Goal: Task Accomplishment & Management: Use online tool/utility

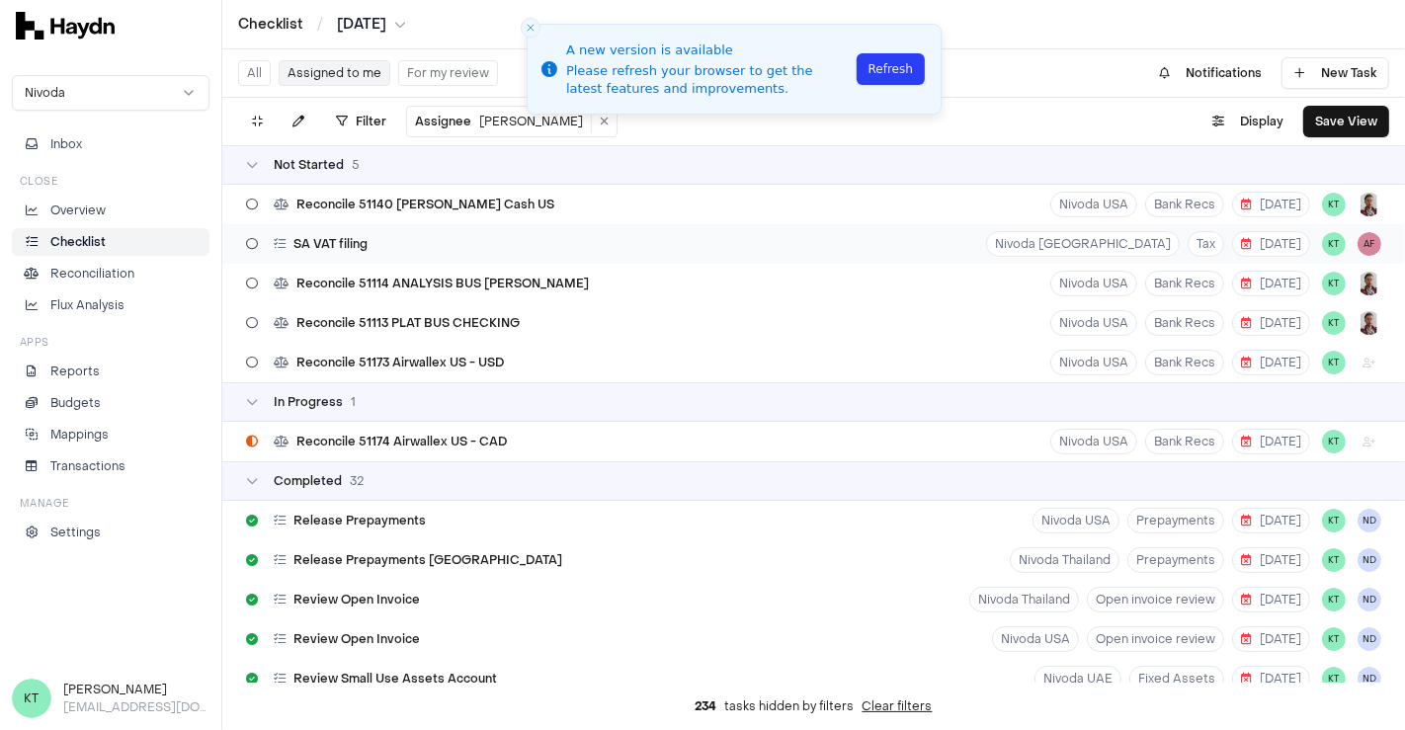
click at [535, 238] on div "SA VAT filing Nivoda [GEOGRAPHIC_DATA] Tax [DATE] KT AF" at bounding box center [813, 244] width 1183 height 40
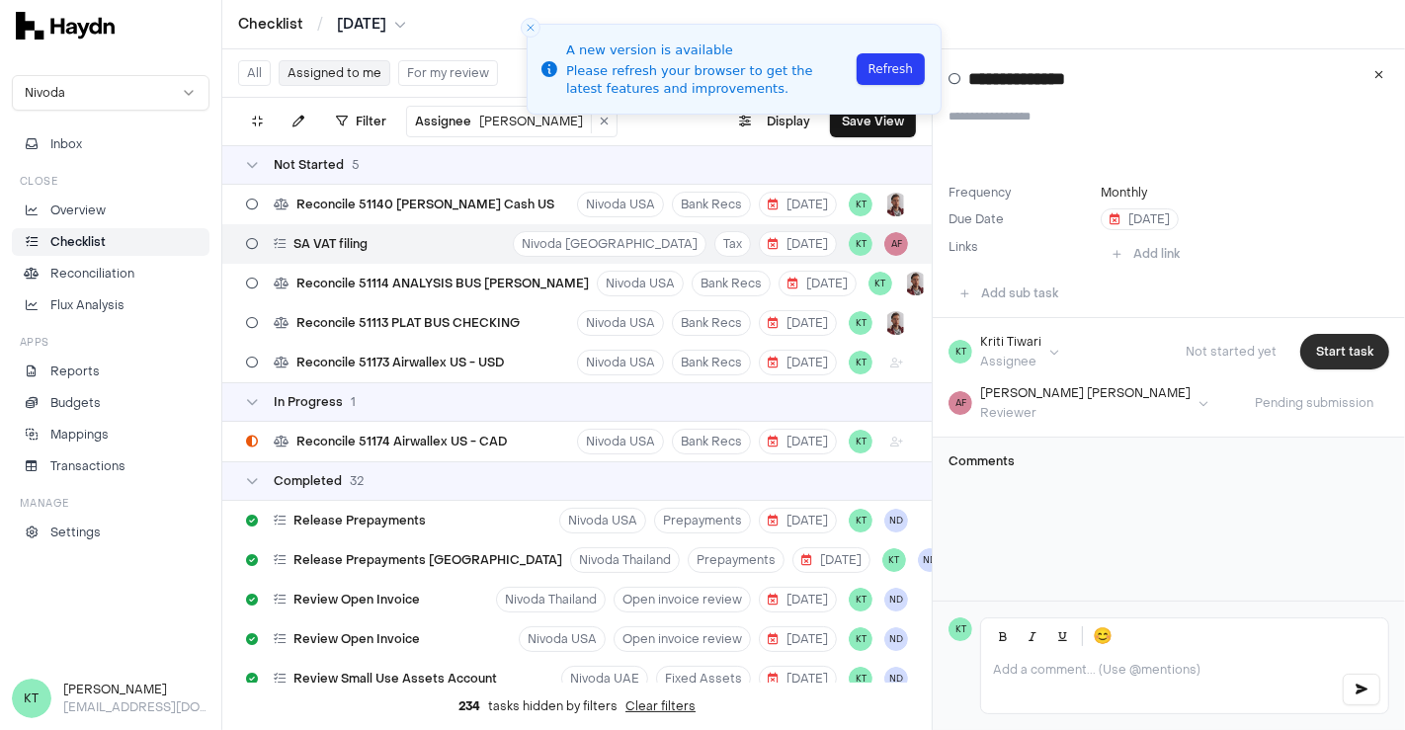
click at [1341, 358] on button "Start task" at bounding box center [1344, 352] width 89 height 36
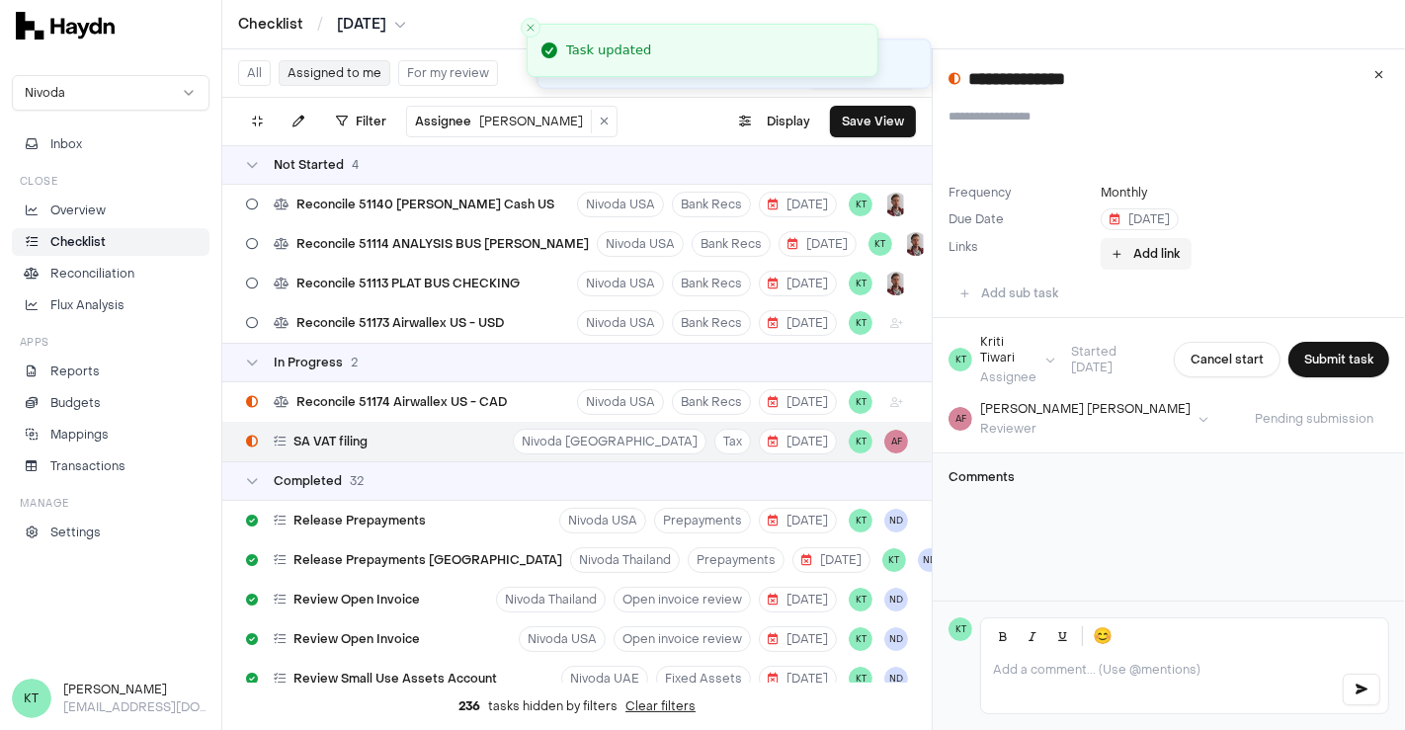
click at [1162, 262] on button "Add link" at bounding box center [1146, 254] width 91 height 32
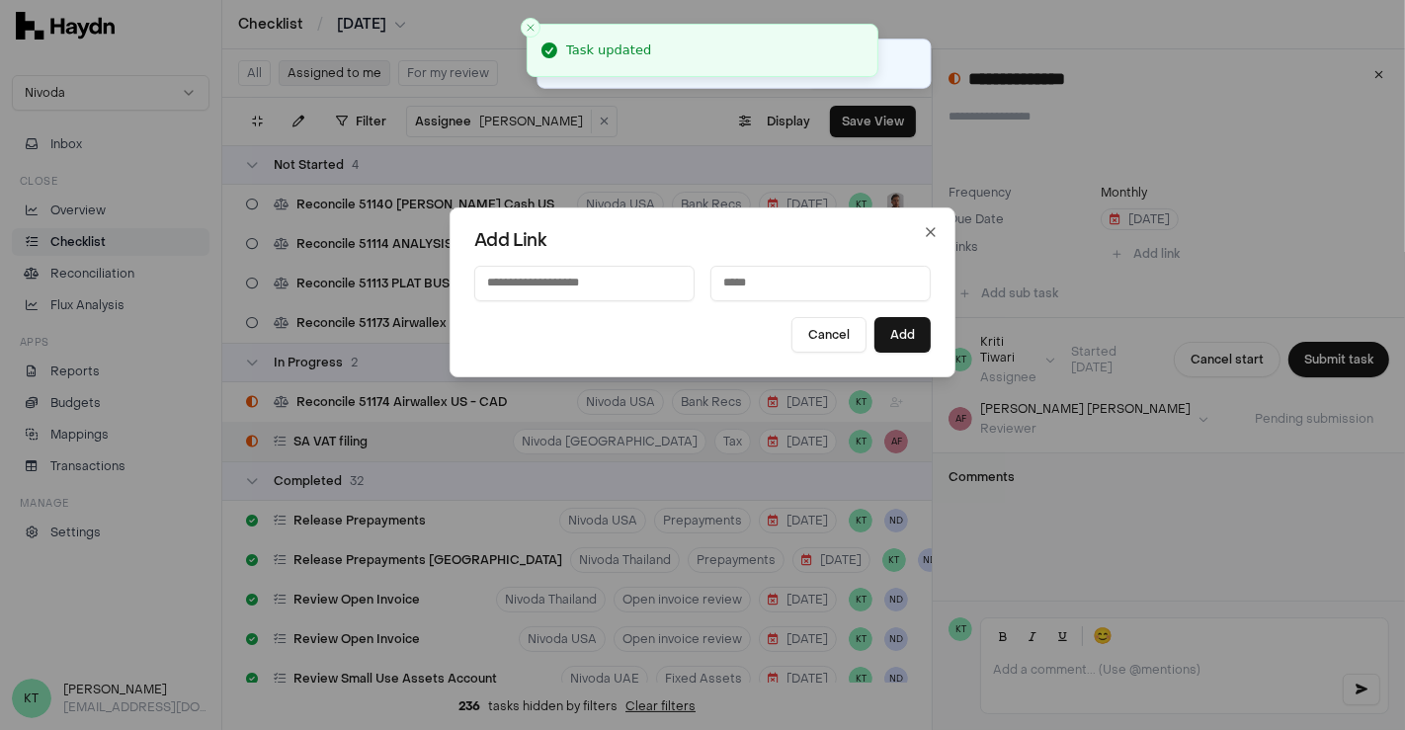
paste input "**********"
type input "**********"
click at [710, 291] on input at bounding box center [820, 284] width 220 height 36
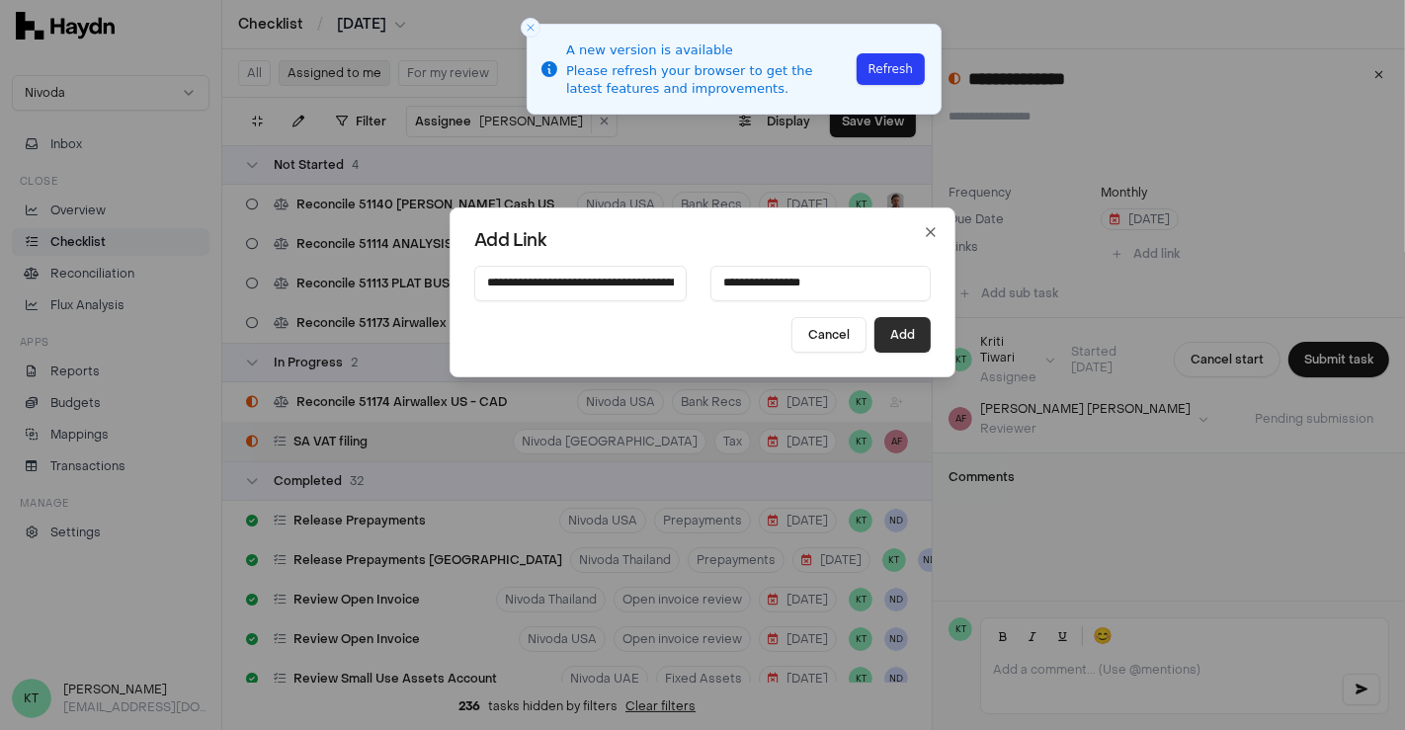
type input "**********"
click at [898, 343] on button "Add" at bounding box center [902, 335] width 56 height 36
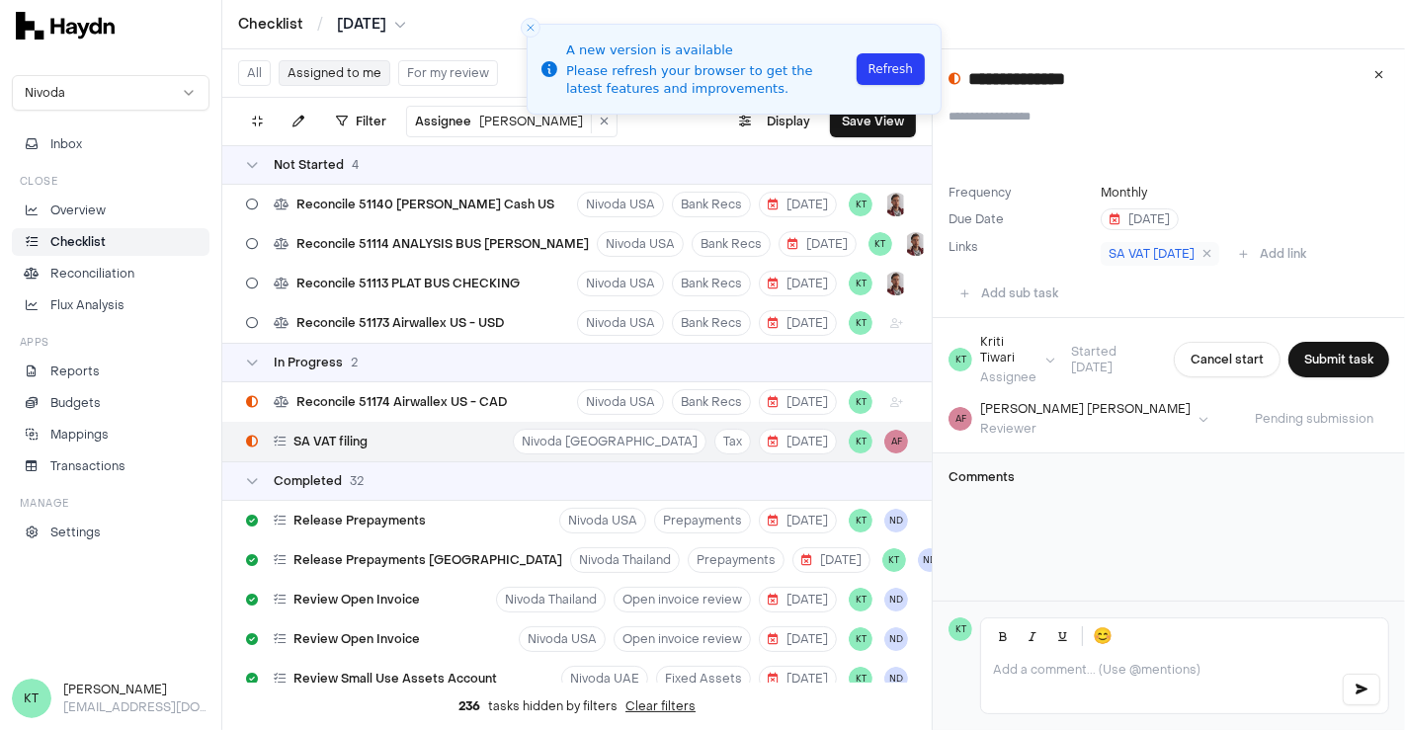
click at [898, 343] on div "In Progress 2" at bounding box center [576, 363] width 709 height 40
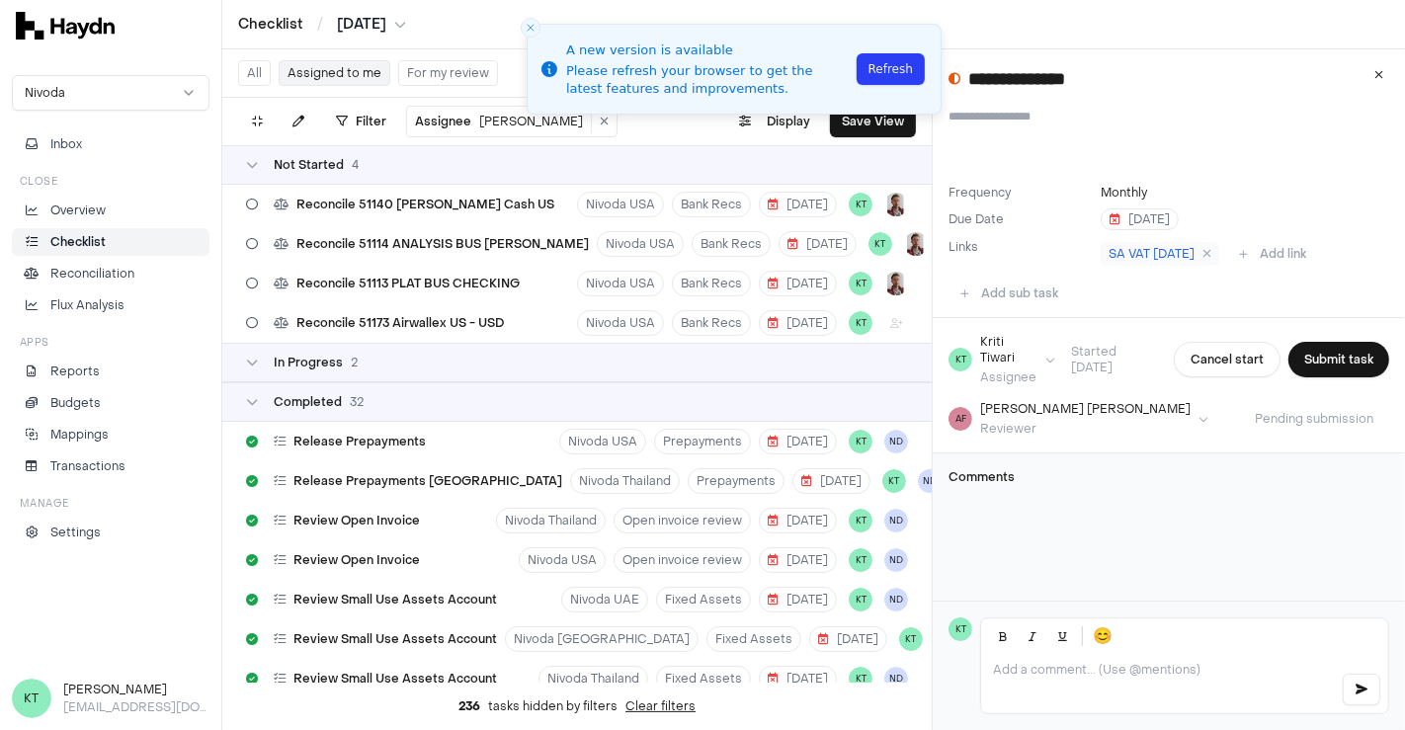
click at [1051, 671] on p at bounding box center [1159, 670] width 332 height 16
click at [1012, 533] on p "@ala" at bounding box center [1184, 537] width 409 height 16
click at [1151, 529] on p "@ala" at bounding box center [1184, 537] width 409 height 16
click at [987, 534] on p "@ala" at bounding box center [1184, 537] width 409 height 16
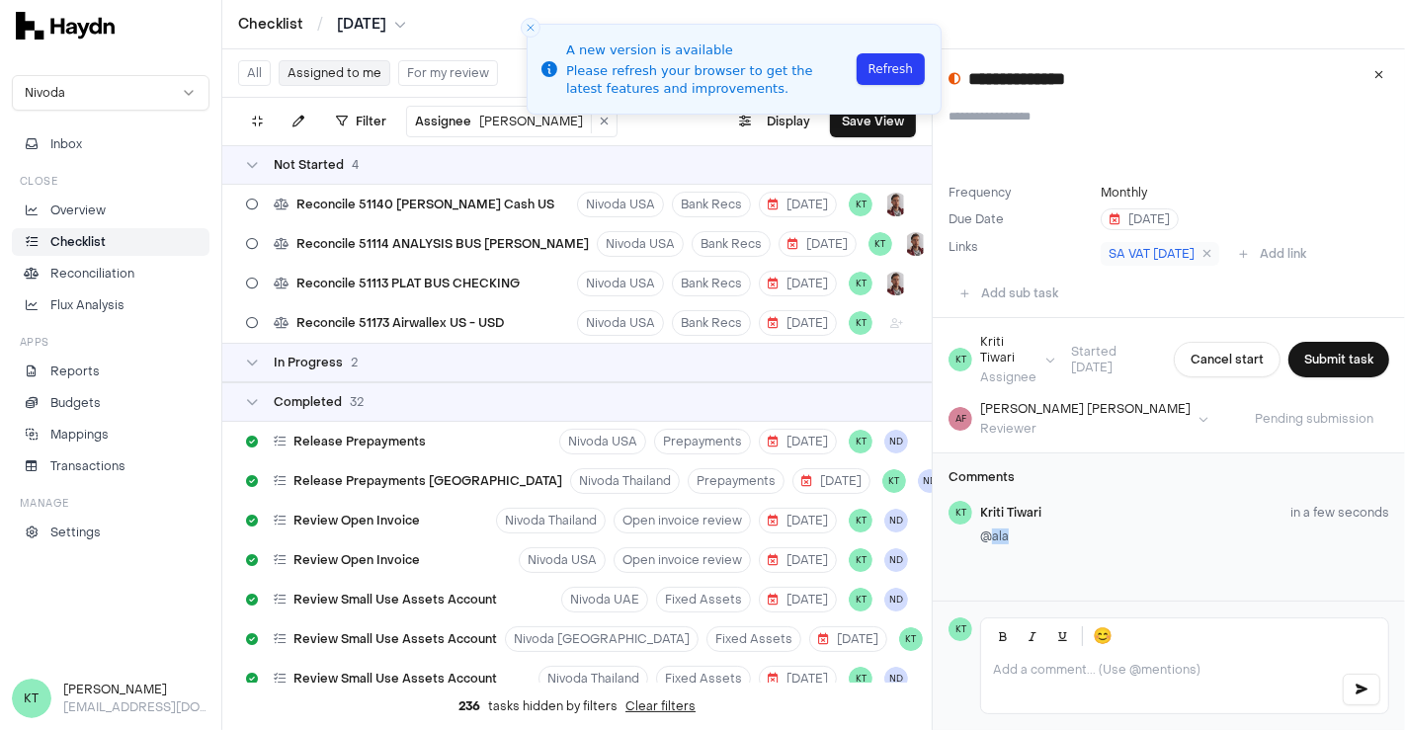
click at [987, 534] on p "@ala" at bounding box center [1184, 537] width 409 height 16
click at [1098, 540] on p "@ala" at bounding box center [1184, 537] width 409 height 16
click at [1045, 675] on p at bounding box center [1159, 670] width 332 height 16
click at [1069, 634] on div "[PERSON_NAME]" at bounding box center [1136, 627] width 192 height 18
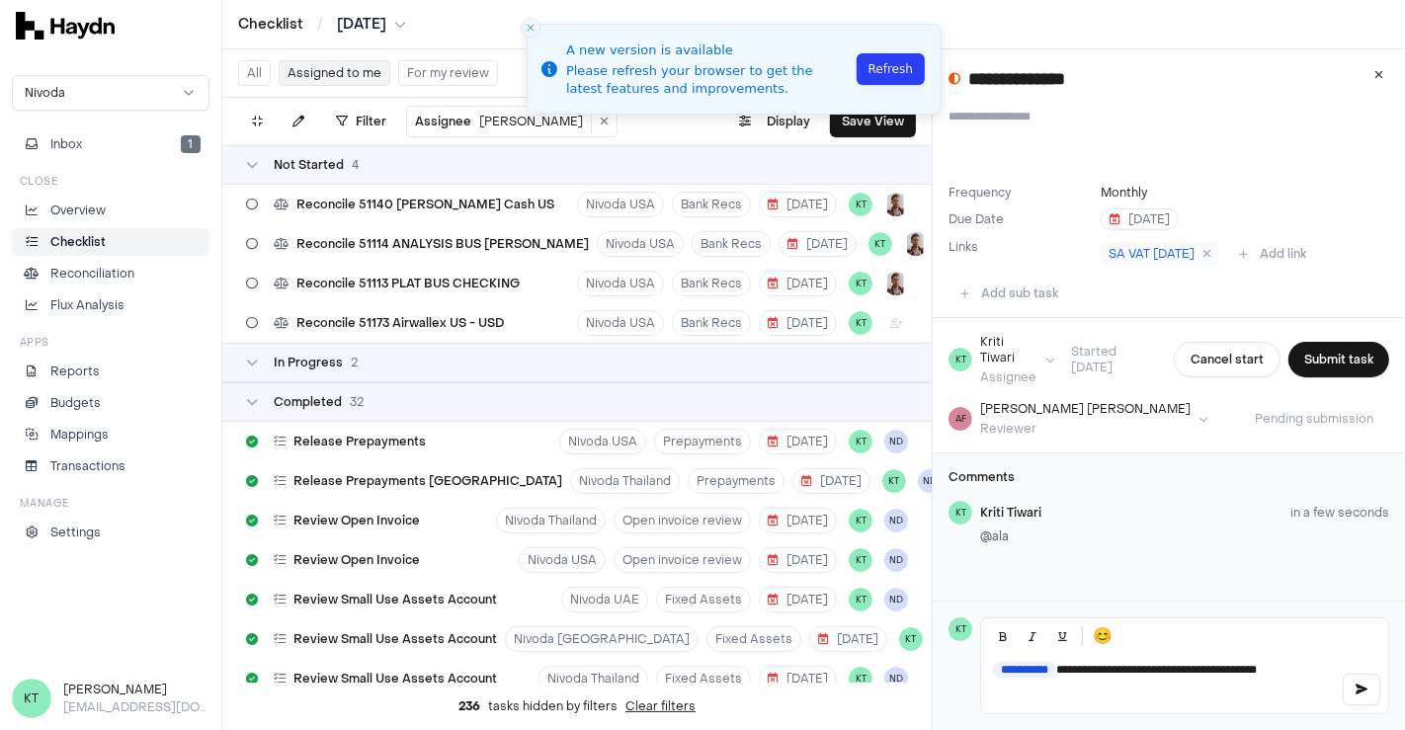
click at [1303, 684] on div "**********" at bounding box center [1184, 683] width 407 height 59
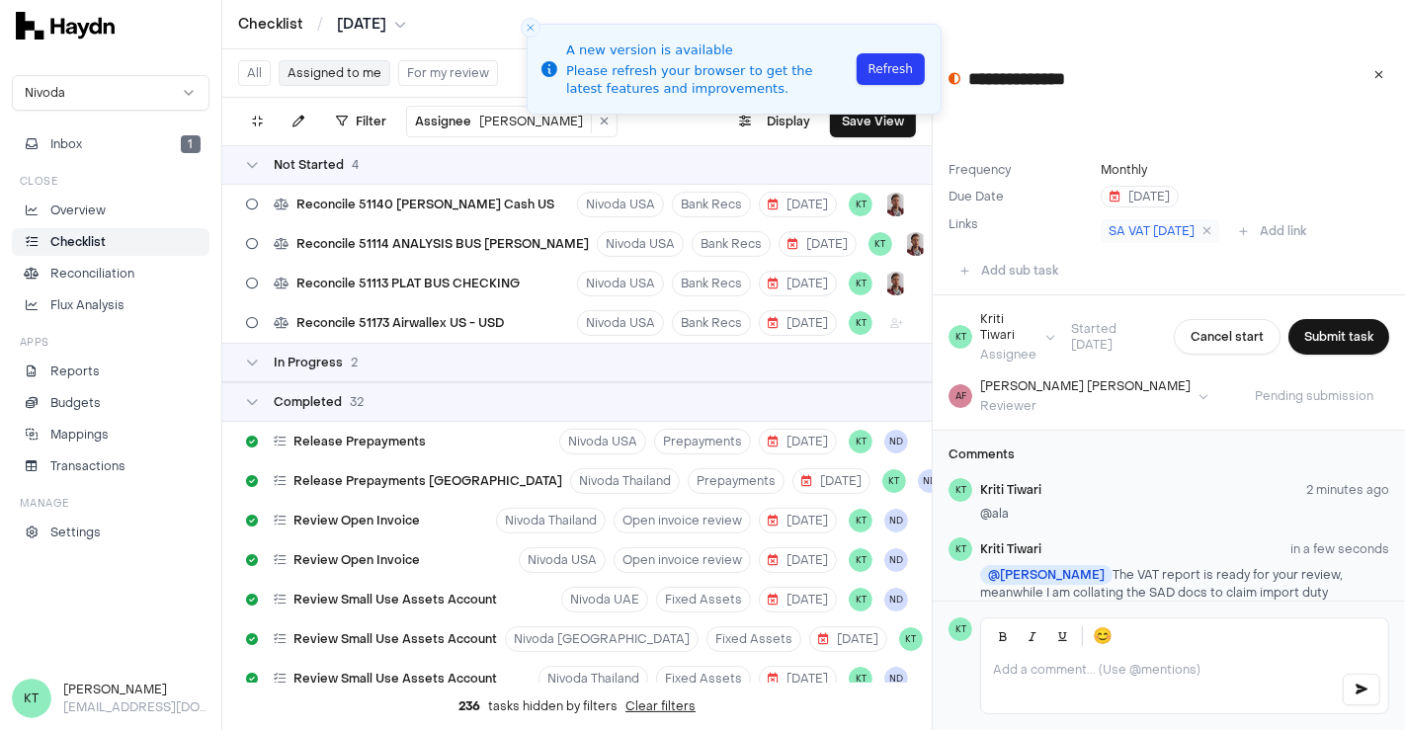
scroll to position [59, 0]
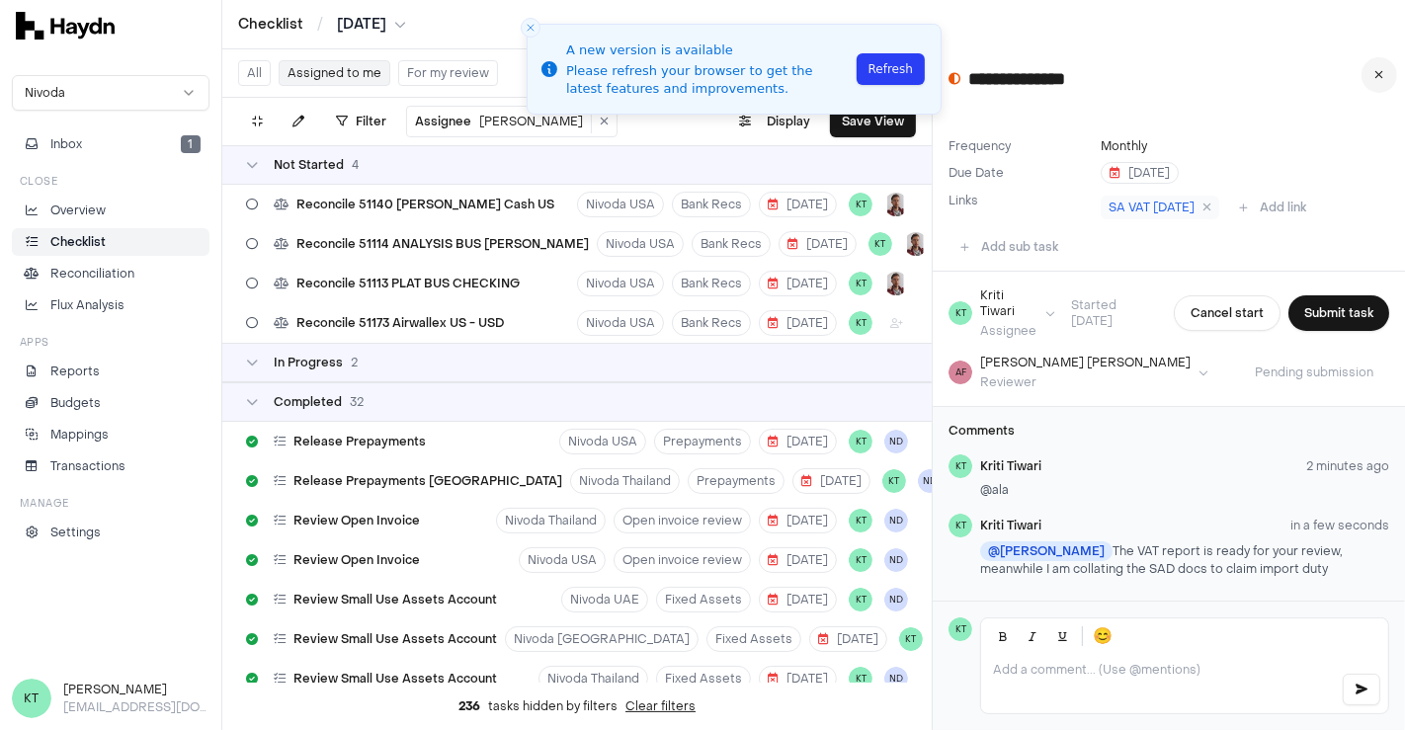
click at [1380, 89] on button at bounding box center [1380, 75] width 36 height 36
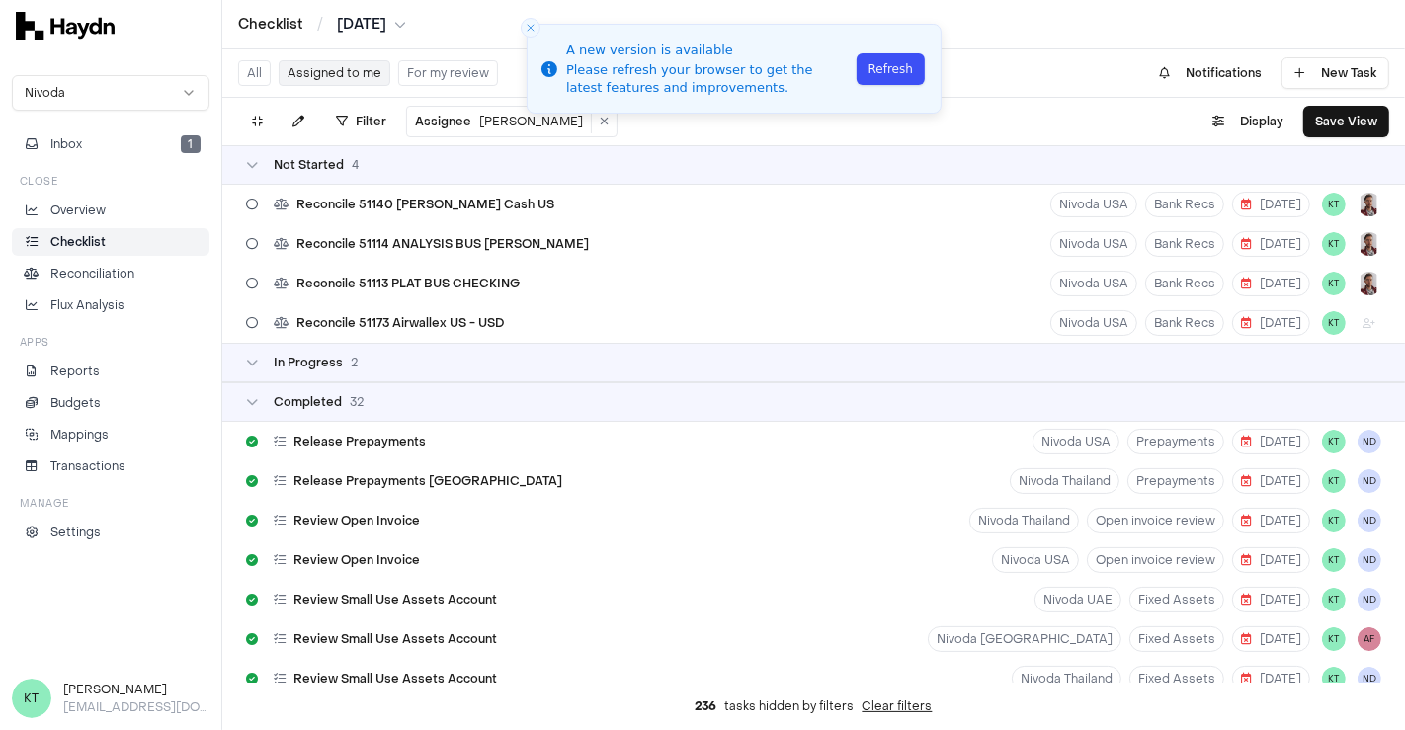
click at [910, 62] on button "Refresh" at bounding box center [891, 69] width 68 height 32
